Goal: Task Accomplishment & Management: Manage account settings

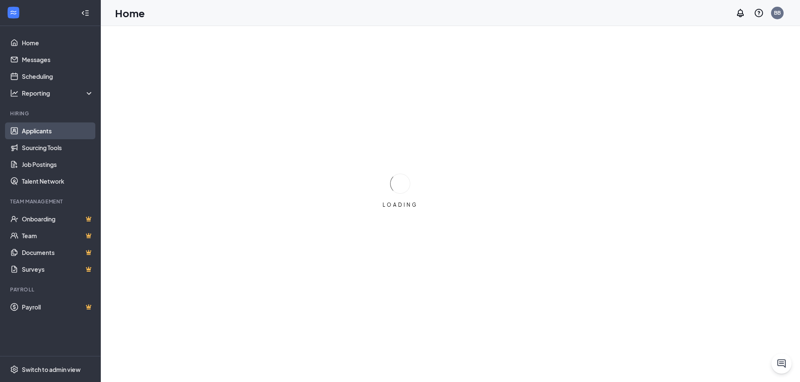
click at [41, 131] on link "Applicants" at bounding box center [58, 131] width 72 height 17
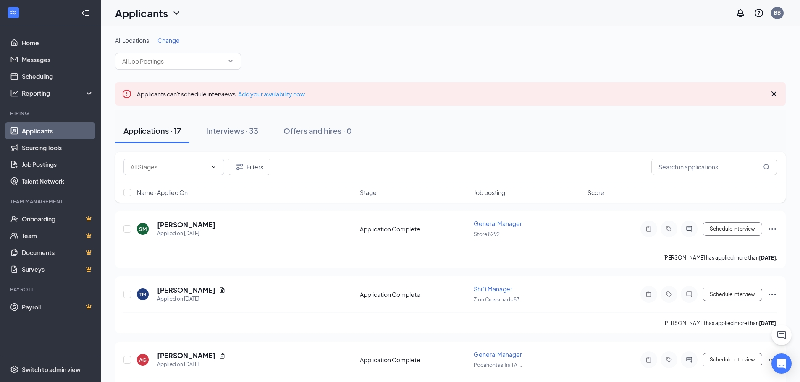
click at [168, 43] on span "Change" at bounding box center [168, 41] width 22 height 8
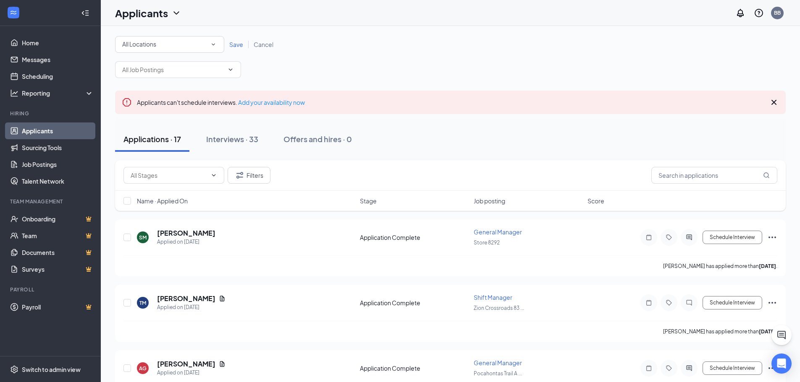
click at [178, 49] on div "All Locations" at bounding box center [169, 44] width 95 height 10
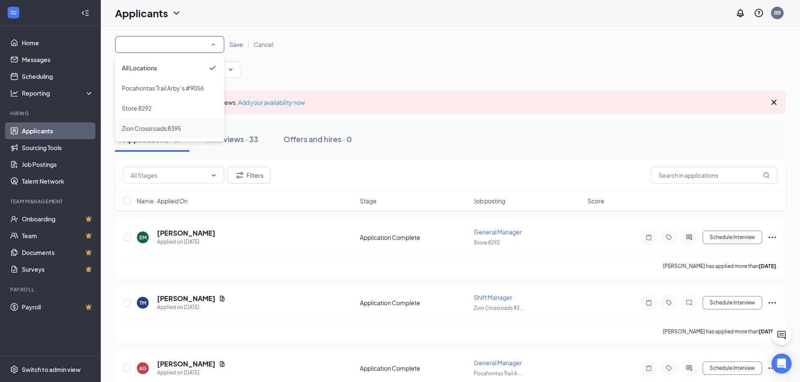
click at [139, 125] on span "Zion Crossroads 8395" at bounding box center [151, 129] width 59 height 8
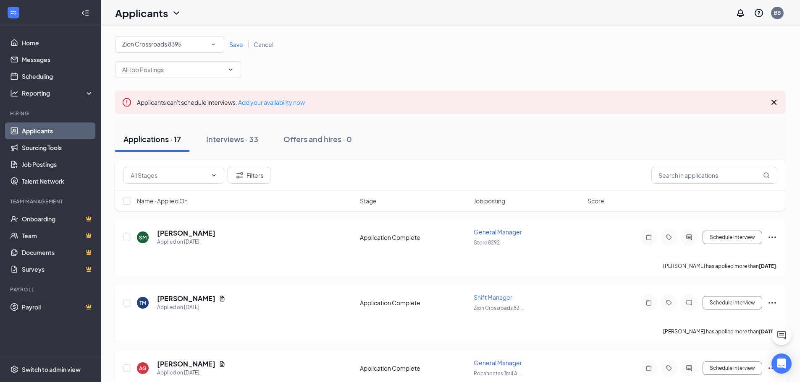
click at [235, 48] on div "Save Cancel" at bounding box center [251, 44] width 54 height 8
click at [236, 46] on span "Save" at bounding box center [236, 45] width 14 height 8
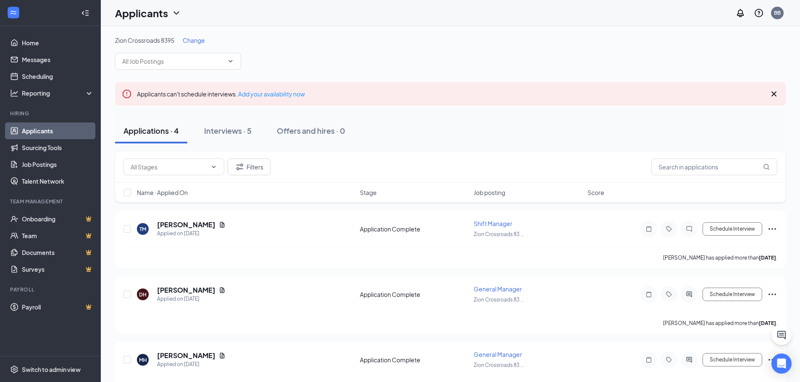
click at [195, 43] on span "Change" at bounding box center [194, 41] width 22 height 8
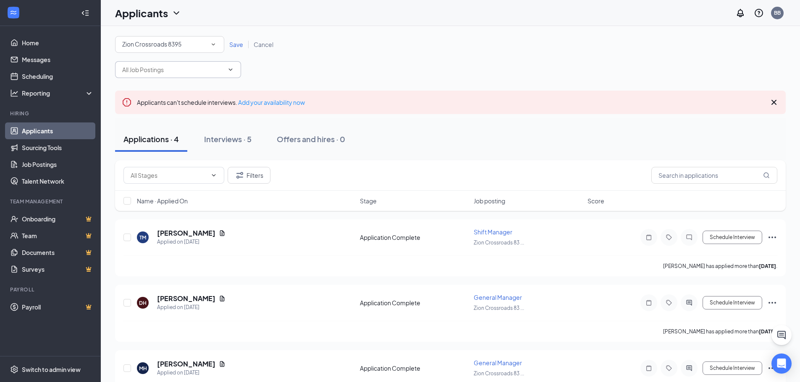
click at [173, 69] on input "text" at bounding box center [173, 69] width 102 height 9
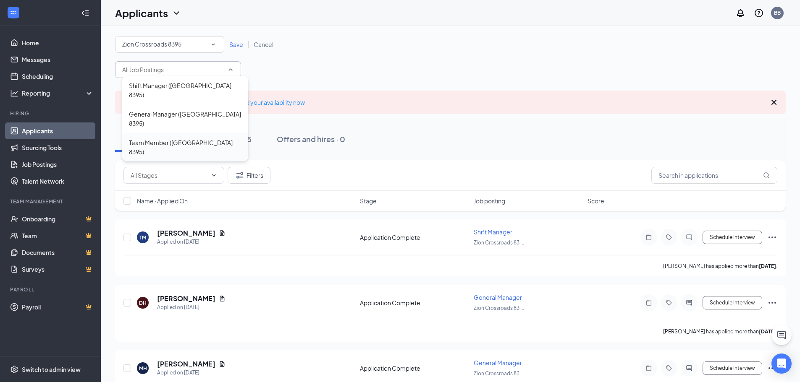
click at [153, 138] on div "Team Member ([GEOGRAPHIC_DATA] 8395)" at bounding box center [185, 147] width 113 height 18
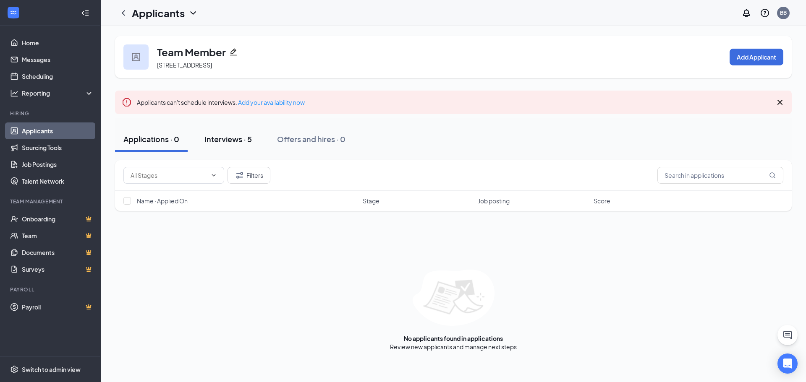
click at [217, 140] on div "Interviews · 5" at bounding box center [227, 139] width 47 height 10
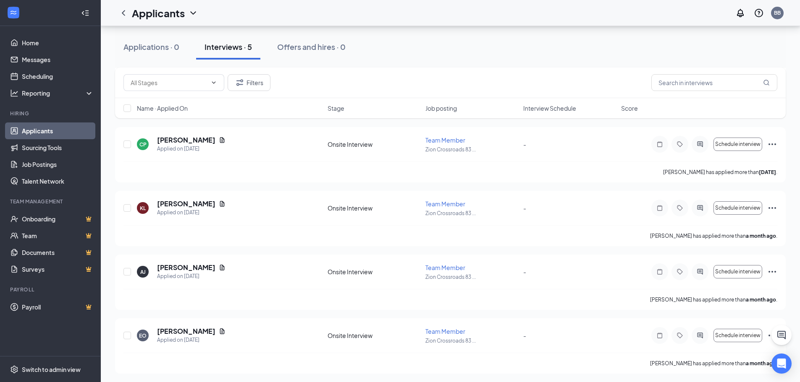
scroll to position [158, 0]
click at [768, 334] on icon "Ellipses" at bounding box center [772, 334] width 8 height 2
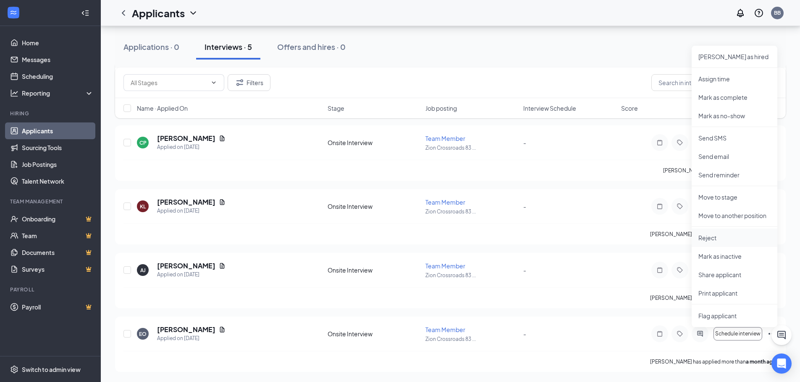
click at [713, 238] on p "Reject" at bounding box center [734, 238] width 72 height 8
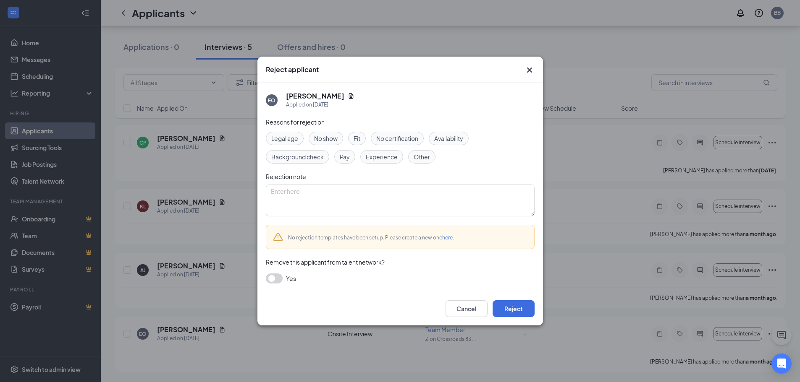
click at [521, 297] on div "Cancel Reject" at bounding box center [400, 309] width 286 height 34
click at [518, 302] on button "Reject" at bounding box center [514, 309] width 42 height 17
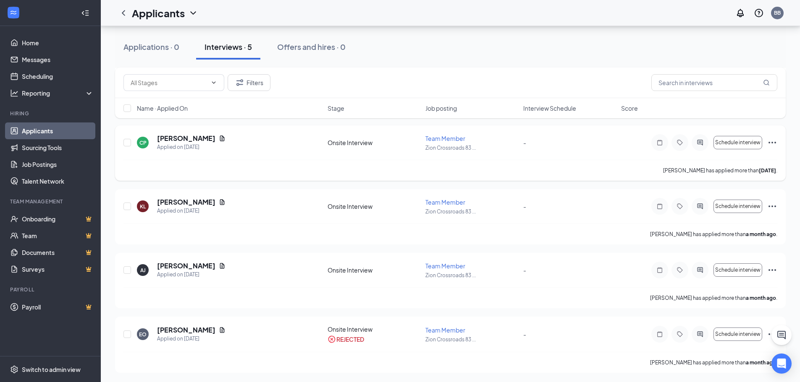
click at [772, 144] on icon "Ellipses" at bounding box center [772, 143] width 10 height 10
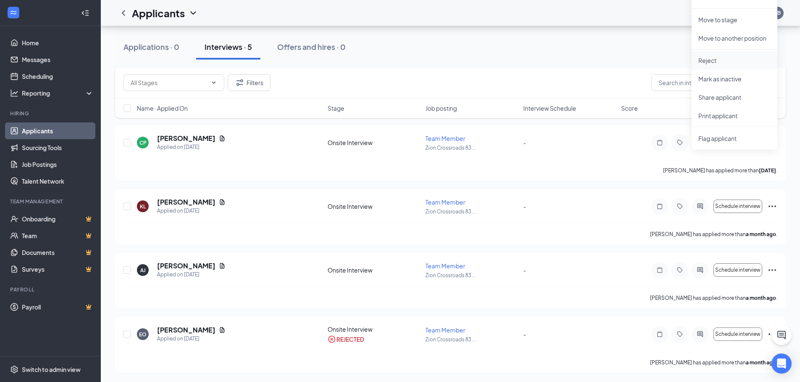
click at [711, 60] on p "Reject" at bounding box center [734, 60] width 72 height 8
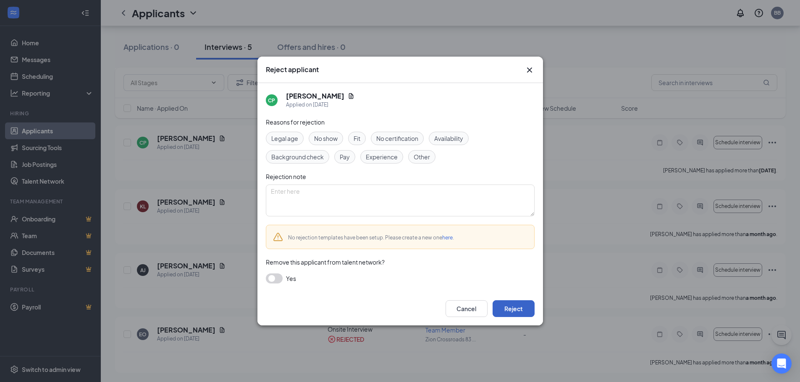
click at [503, 306] on button "Reject" at bounding box center [514, 309] width 42 height 17
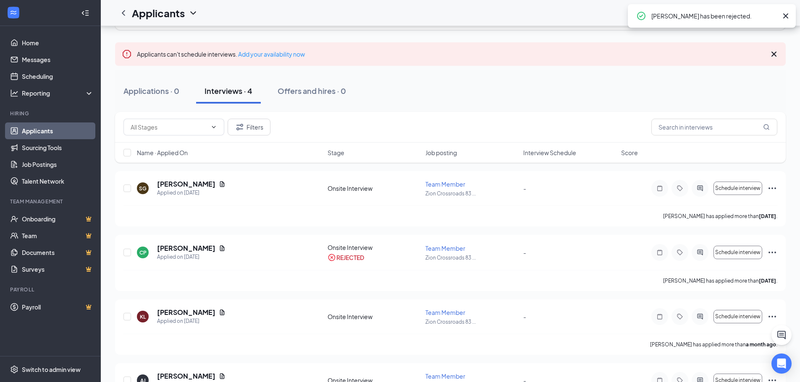
scroll to position [47, 0]
click at [219, 185] on icon "Document" at bounding box center [222, 185] width 7 height 7
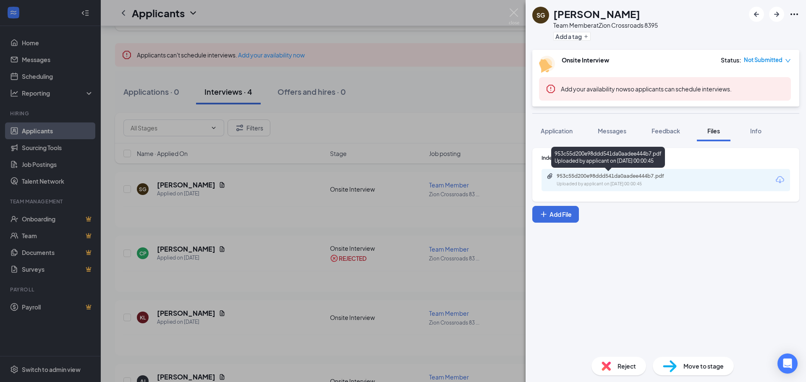
click at [626, 179] on div "953c55d200e98ddd541da0aadee444b7.pdf" at bounding box center [616, 176] width 118 height 7
click at [395, 51] on div "SG [PERSON_NAME] Team Member at [GEOGRAPHIC_DATA] 8395 Add a tag Onsite Intervi…" at bounding box center [403, 191] width 806 height 382
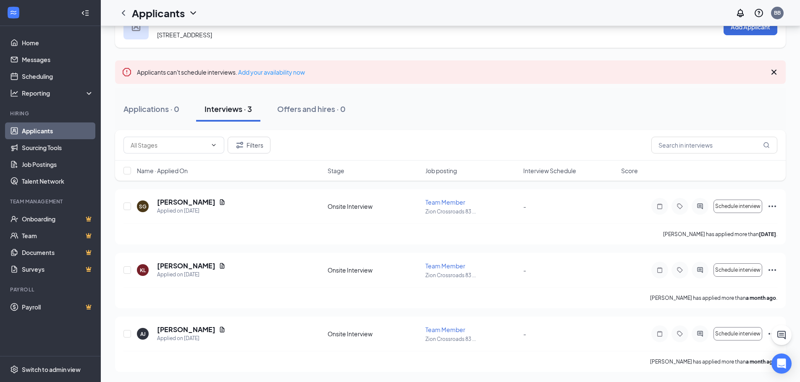
scroll to position [30, 0]
click at [770, 206] on icon "Ellipses" at bounding box center [772, 207] width 10 height 10
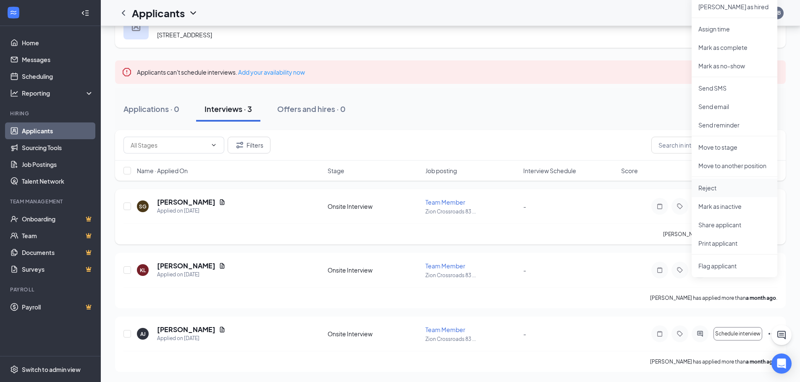
click at [715, 189] on p "Reject" at bounding box center [734, 188] width 72 height 8
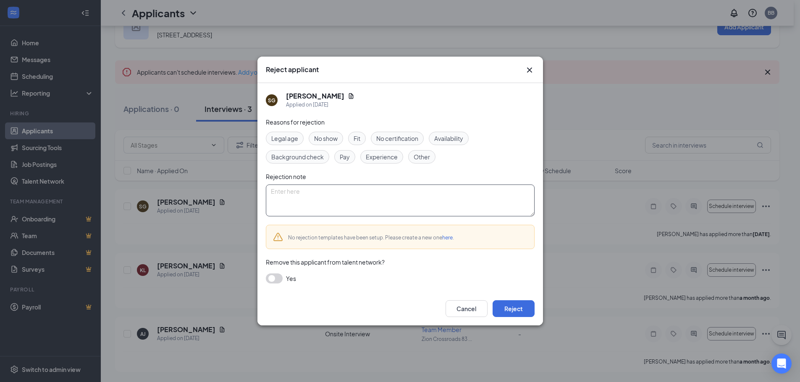
click at [313, 189] on textarea at bounding box center [400, 201] width 269 height 32
type textarea "She got hired somewhere else"
click at [520, 307] on button "Reject" at bounding box center [514, 309] width 42 height 17
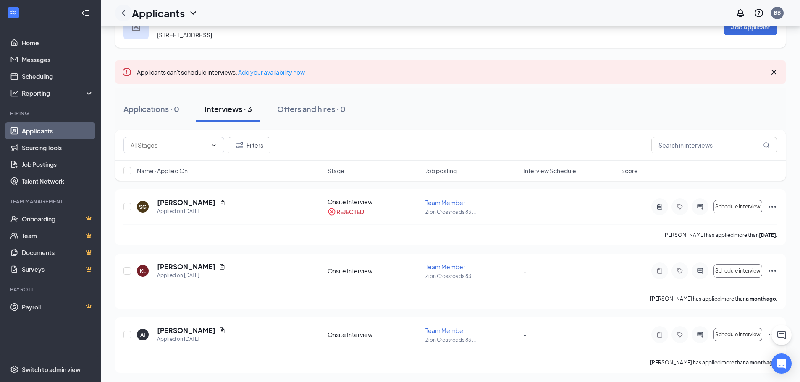
click at [122, 17] on icon "ChevronLeft" at bounding box center [123, 13] width 10 height 10
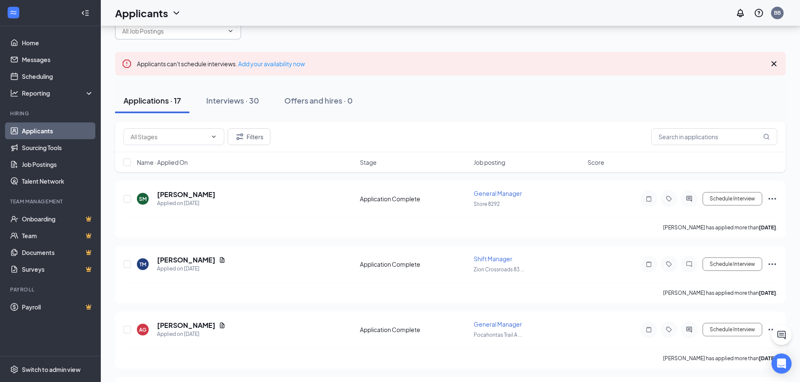
click at [191, 37] on span at bounding box center [178, 31] width 126 height 17
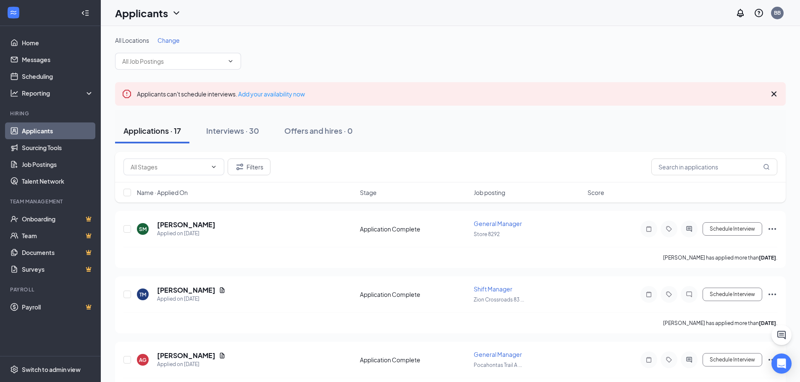
click at [171, 40] on span "Change" at bounding box center [168, 41] width 22 height 8
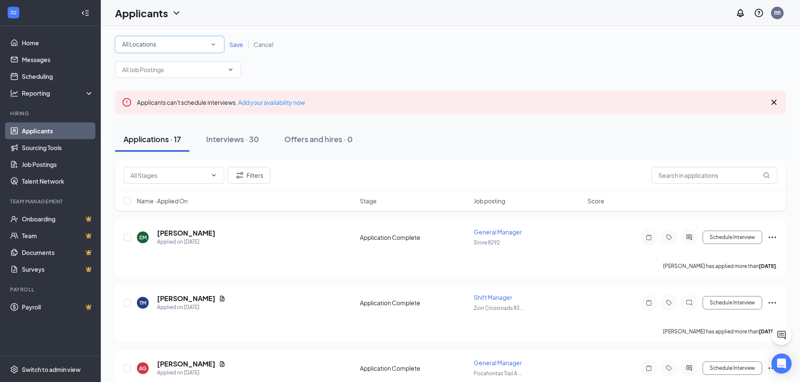
click at [217, 44] on icon "SmallChevronDown" at bounding box center [214, 45] width 8 height 8
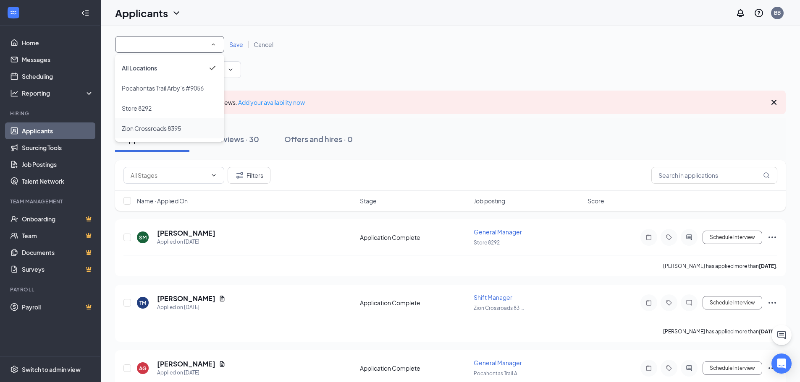
click at [160, 130] on span "Zion Crossroads 8395" at bounding box center [151, 129] width 59 height 8
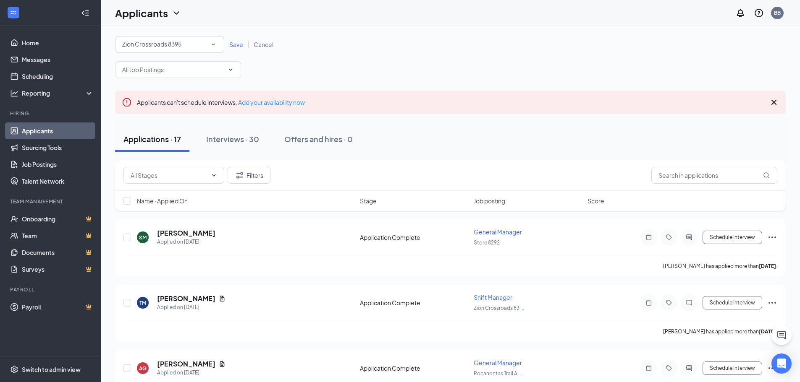
click at [235, 45] on span "Save" at bounding box center [236, 45] width 14 height 8
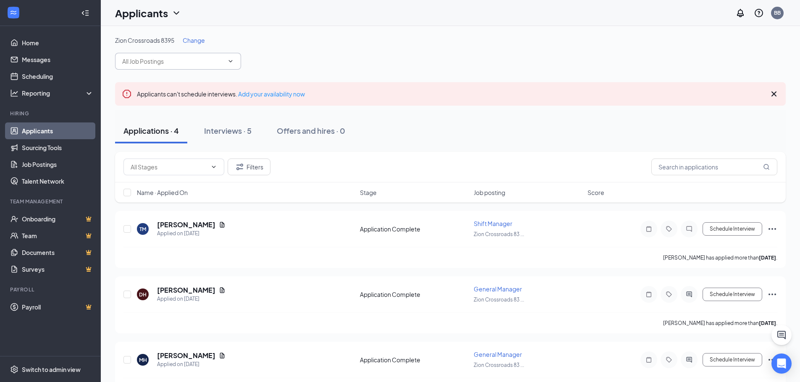
click at [193, 55] on span at bounding box center [178, 61] width 126 height 17
click at [222, 61] on input "text" at bounding box center [173, 61] width 102 height 9
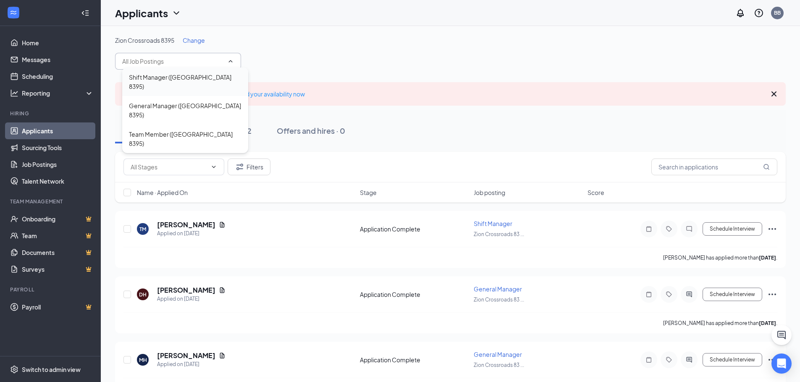
click at [159, 79] on div "Shift Manager ([GEOGRAPHIC_DATA] 8395)" at bounding box center [185, 82] width 113 height 18
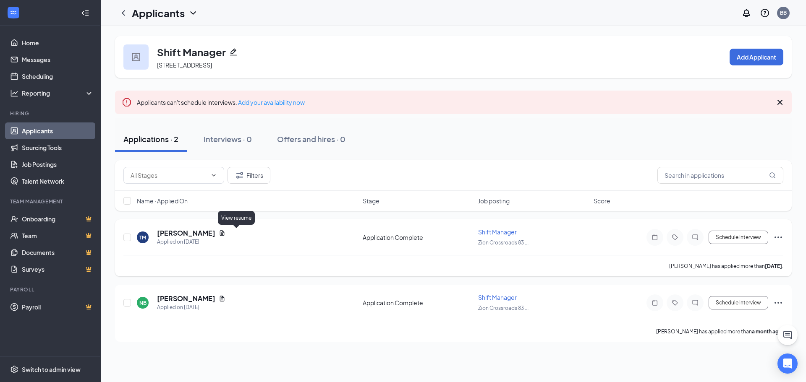
click at [225, 234] on icon "Document" at bounding box center [222, 233] width 5 height 5
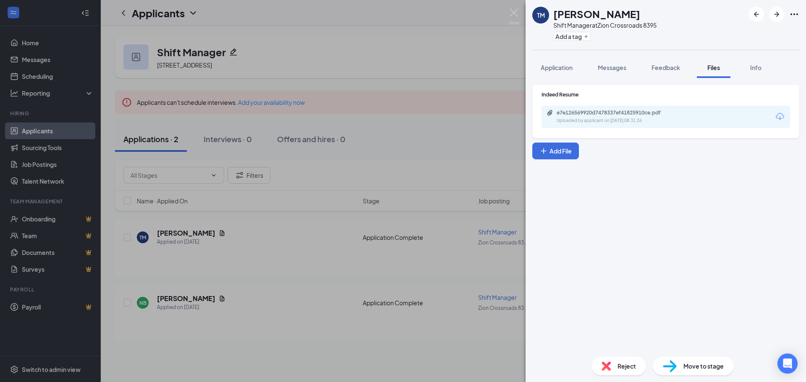
click at [629, 125] on div "e7e126569920d7478337ef41825910ce.pdf Uploaded by applicant on [DATE] 08:31:26" at bounding box center [666, 117] width 249 height 22
click at [629, 120] on div "Uploaded by applicant on [DATE] 08:31:26" at bounding box center [620, 121] width 126 height 7
click at [398, 168] on div "TM [PERSON_NAME] Shift Manager at [GEOGRAPHIC_DATA] 8395 Add a tag Application …" at bounding box center [403, 191] width 806 height 382
